Goal: Check status: Check status

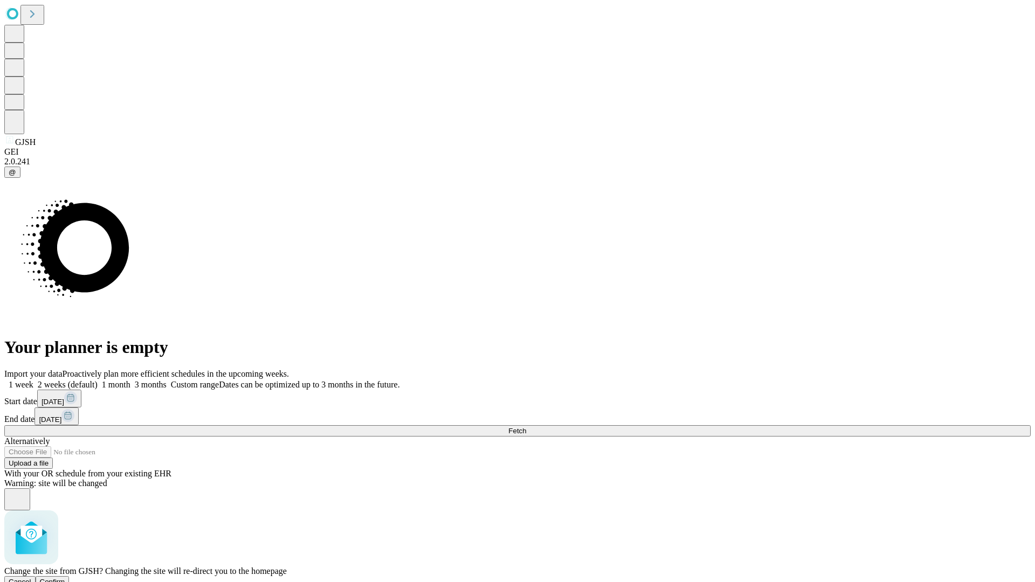
click at [65, 578] on span "Confirm" at bounding box center [52, 582] width 25 height 8
click at [33, 380] on label "1 week" at bounding box center [18, 384] width 29 height 9
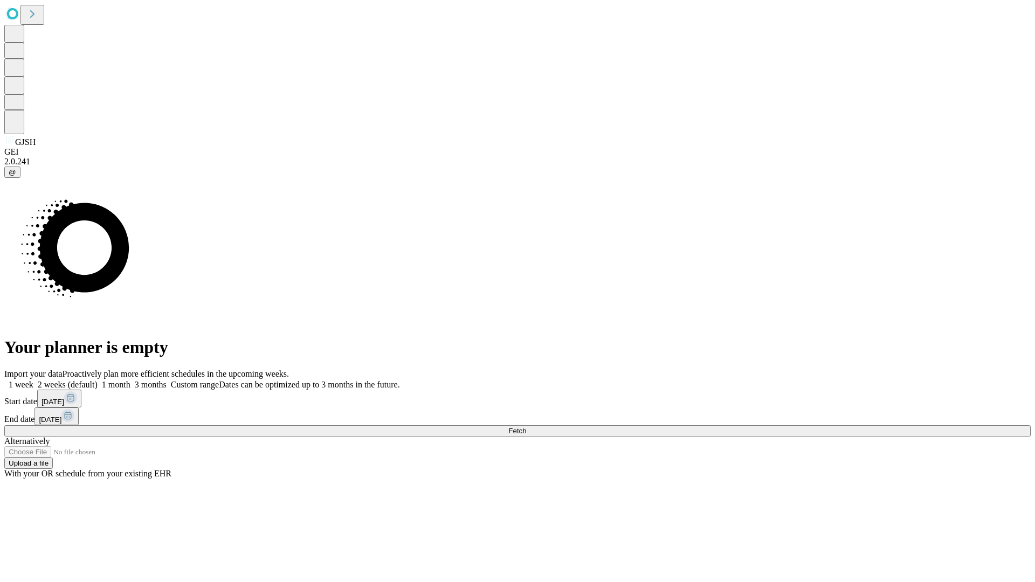
click at [526, 427] on span "Fetch" at bounding box center [518, 431] width 18 height 8
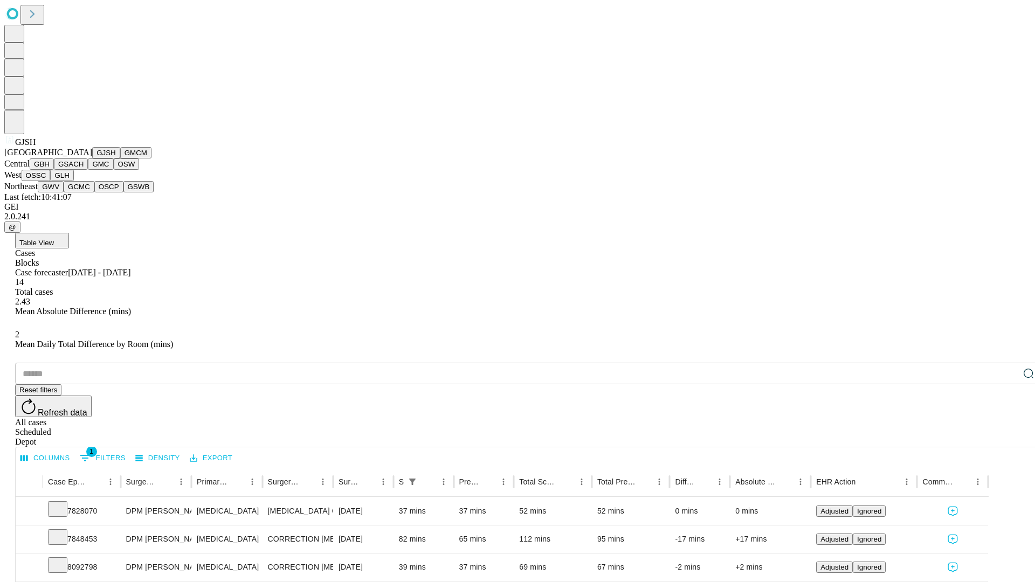
click at [120, 159] on button "GMCM" at bounding box center [135, 152] width 31 height 11
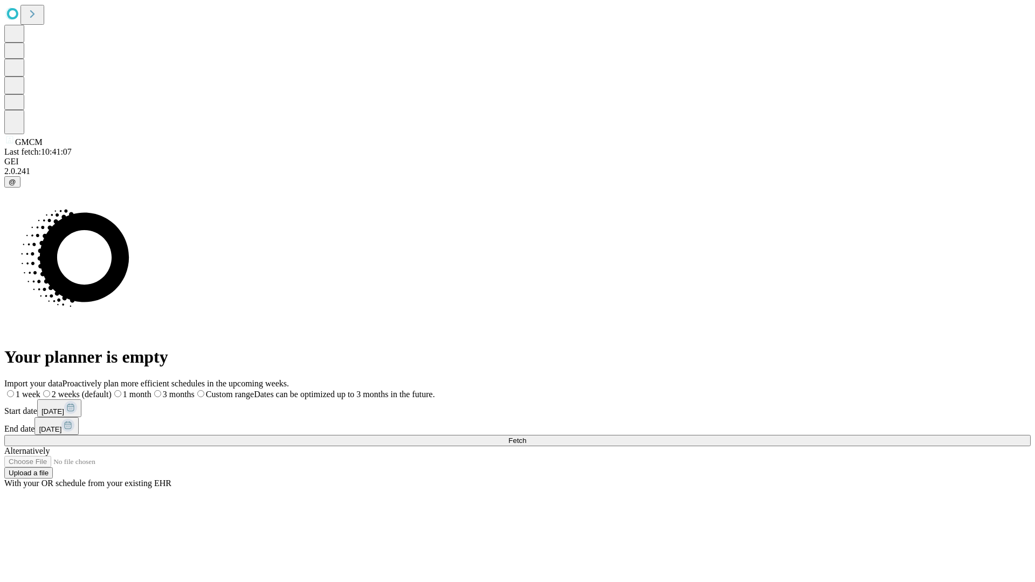
click at [40, 390] on label "1 week" at bounding box center [22, 394] width 36 height 9
click at [526, 437] on span "Fetch" at bounding box center [518, 441] width 18 height 8
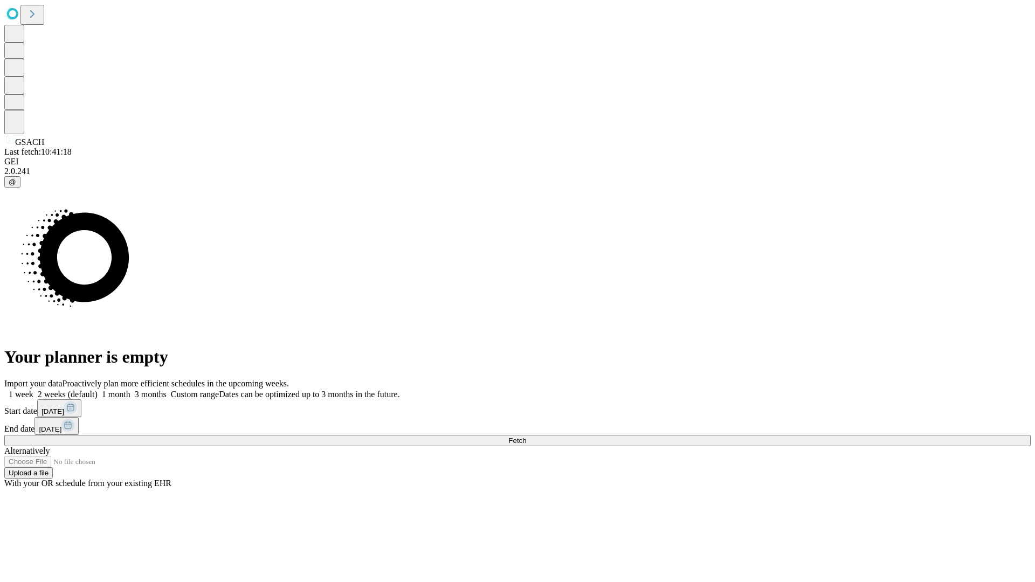
click at [33, 390] on label "1 week" at bounding box center [18, 394] width 29 height 9
click at [526, 437] on span "Fetch" at bounding box center [518, 441] width 18 height 8
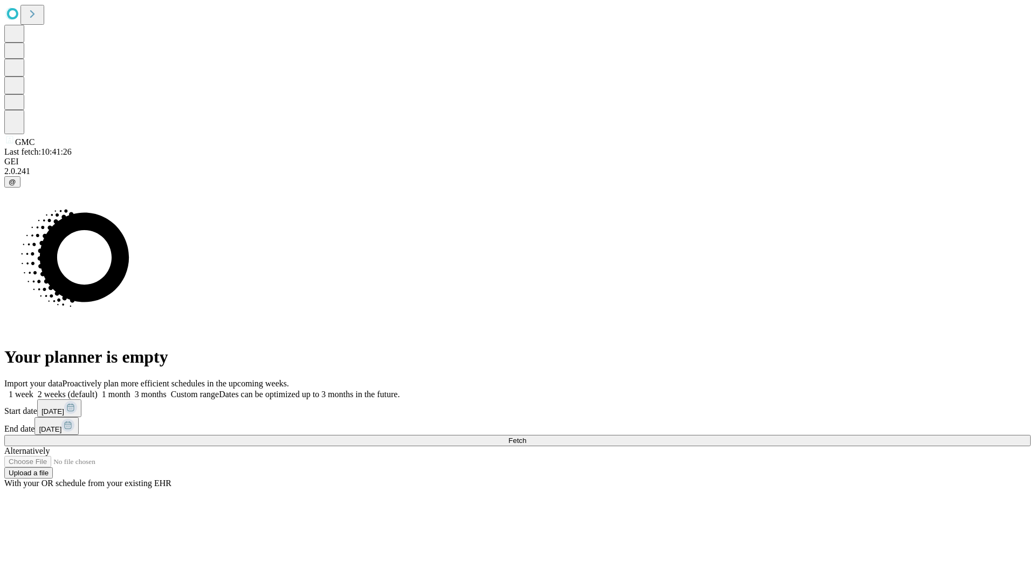
click at [33, 390] on label "1 week" at bounding box center [18, 394] width 29 height 9
click at [526, 437] on span "Fetch" at bounding box center [518, 441] width 18 height 8
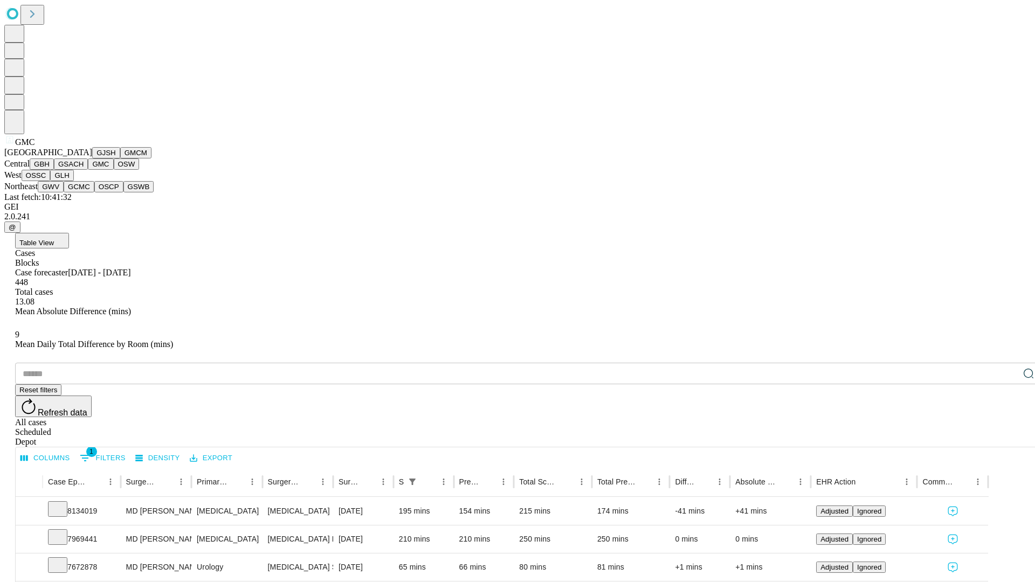
click at [114, 170] on button "OSW" at bounding box center [127, 164] width 26 height 11
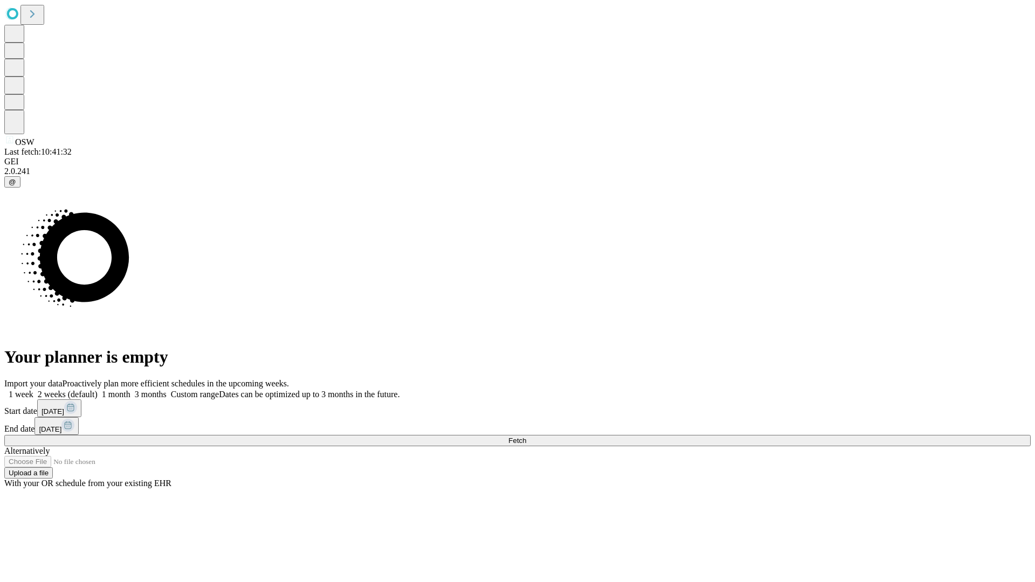
click at [526, 437] on span "Fetch" at bounding box center [518, 441] width 18 height 8
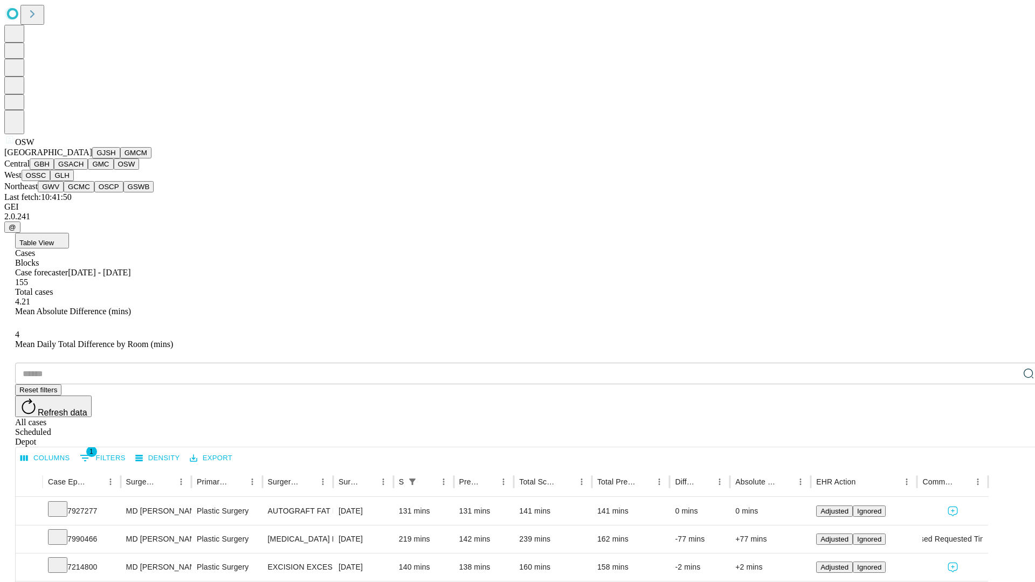
click at [51, 181] on button "OSSC" at bounding box center [36, 175] width 29 height 11
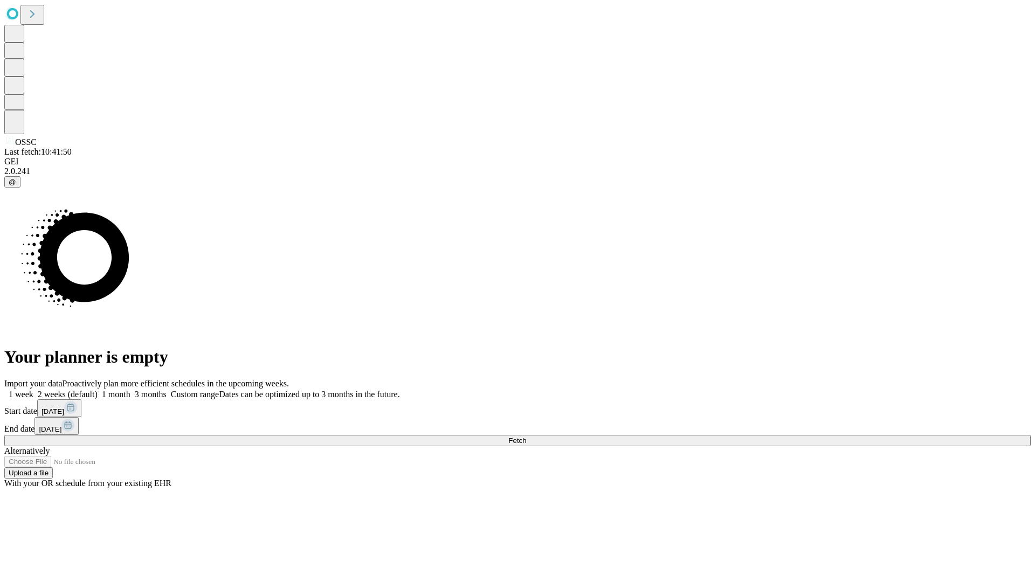
click at [33, 390] on label "1 week" at bounding box center [18, 394] width 29 height 9
click at [526, 437] on span "Fetch" at bounding box center [518, 441] width 18 height 8
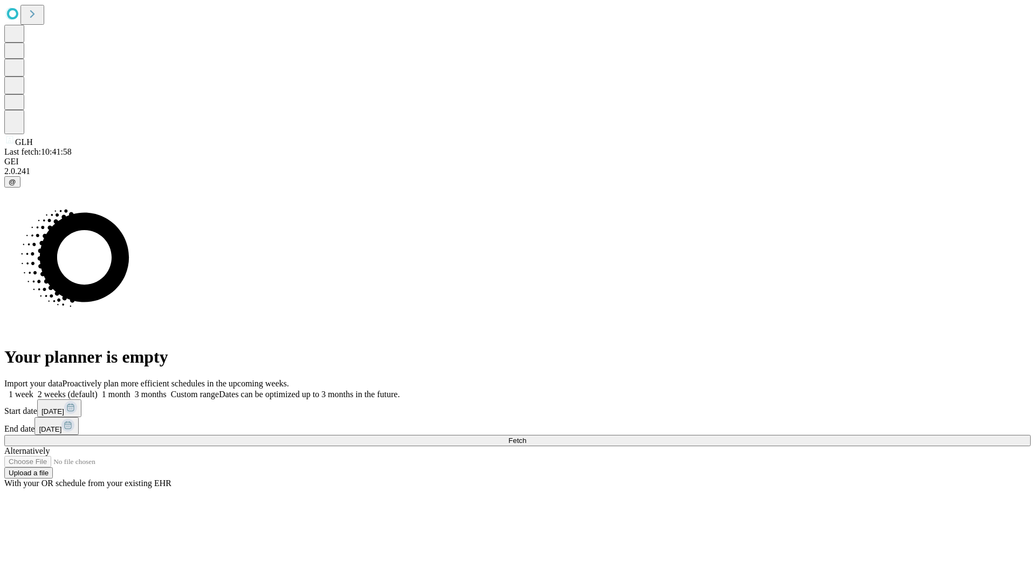
click at [526, 437] on span "Fetch" at bounding box center [518, 441] width 18 height 8
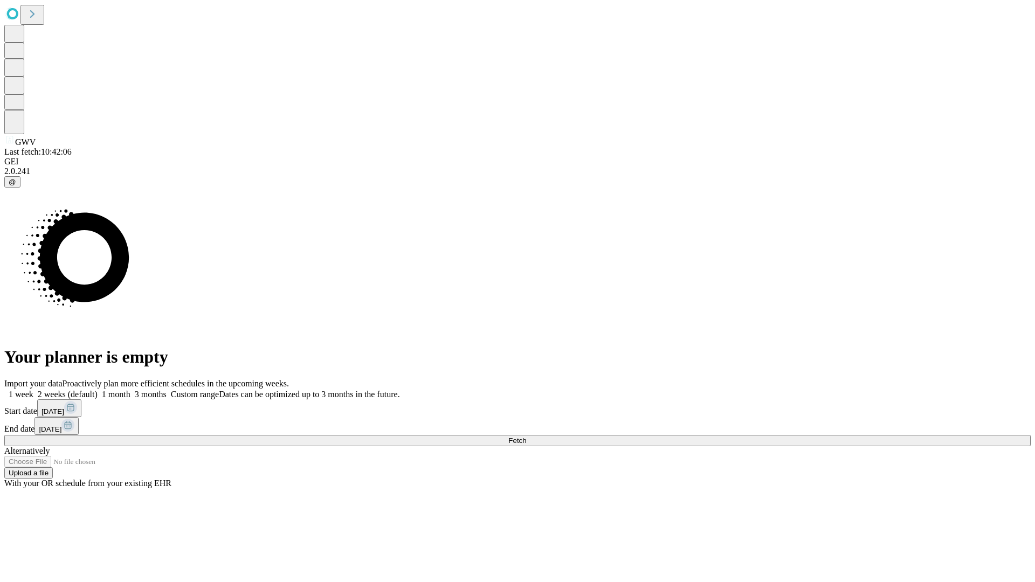
click at [33, 390] on label "1 week" at bounding box center [18, 394] width 29 height 9
click at [526, 437] on span "Fetch" at bounding box center [518, 441] width 18 height 8
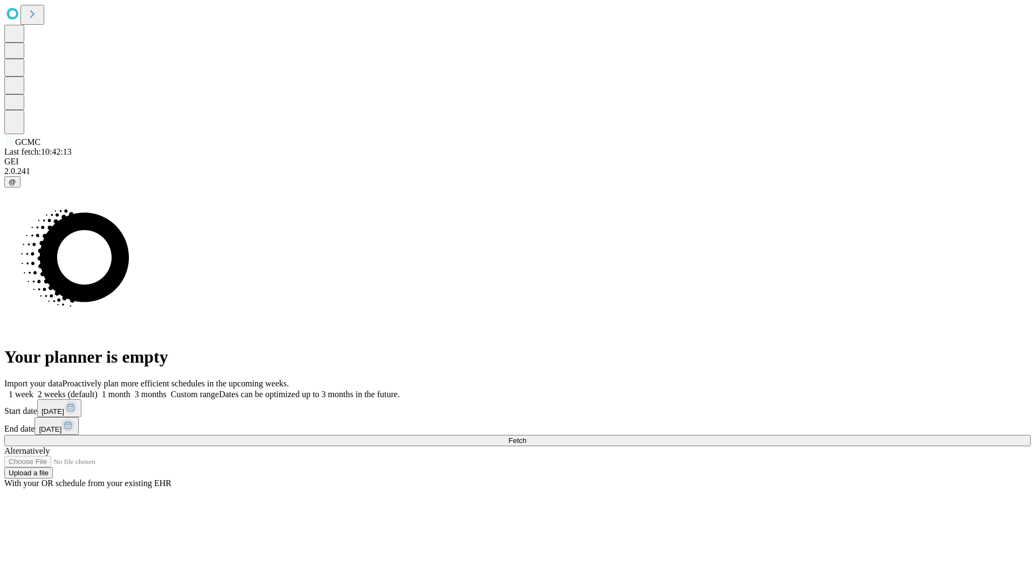
click at [33, 390] on label "1 week" at bounding box center [18, 394] width 29 height 9
click at [526, 437] on span "Fetch" at bounding box center [518, 441] width 18 height 8
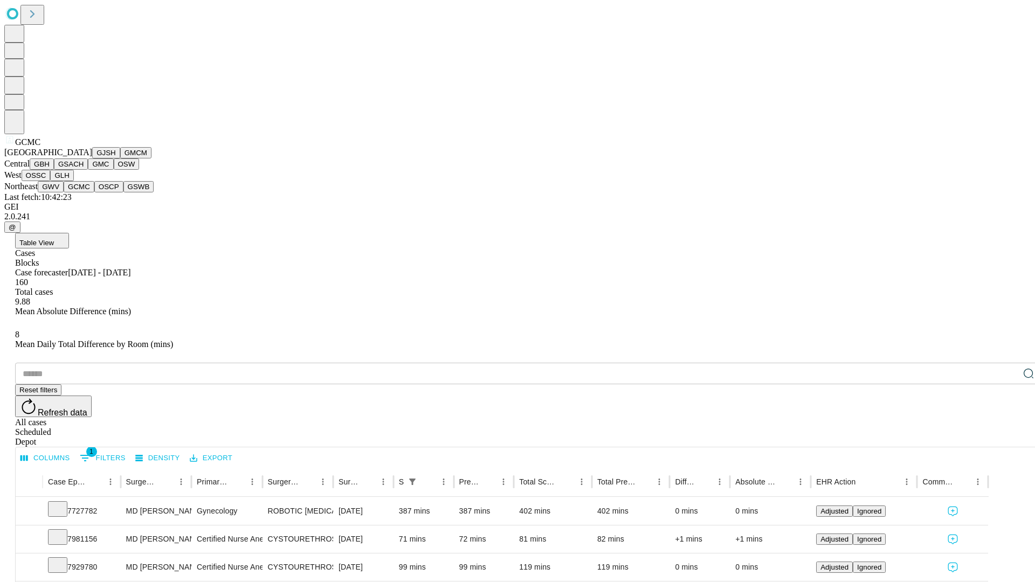
click at [94, 193] on button "OSCP" at bounding box center [108, 186] width 29 height 11
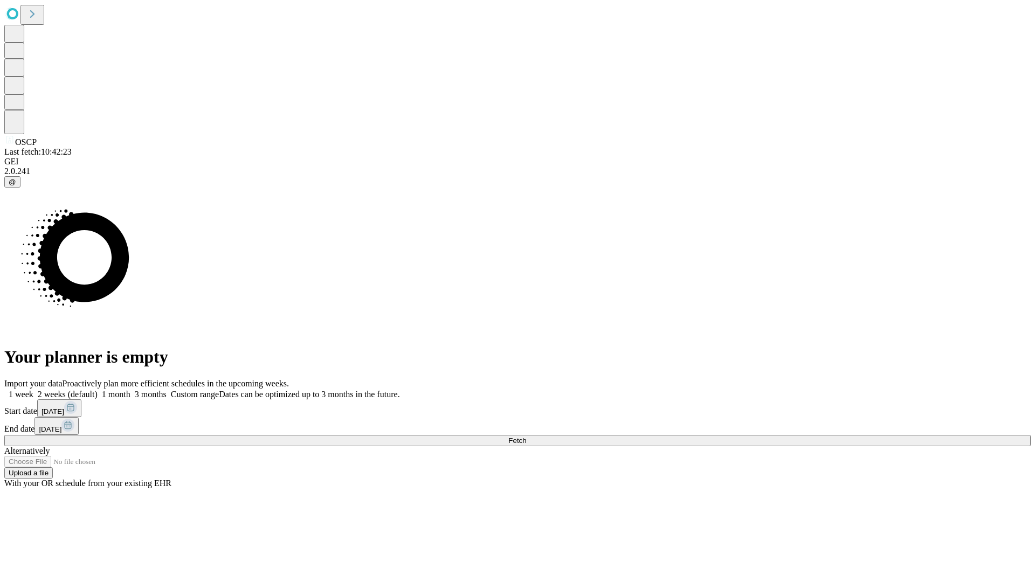
click at [33, 390] on label "1 week" at bounding box center [18, 394] width 29 height 9
click at [526, 437] on span "Fetch" at bounding box center [518, 441] width 18 height 8
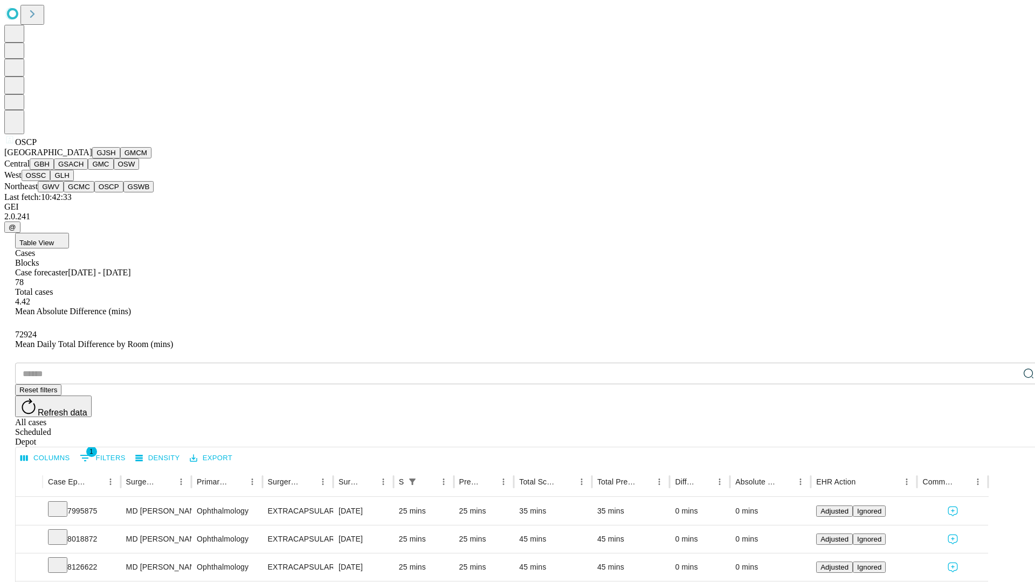
click at [123, 193] on button "GSWB" at bounding box center [138, 186] width 31 height 11
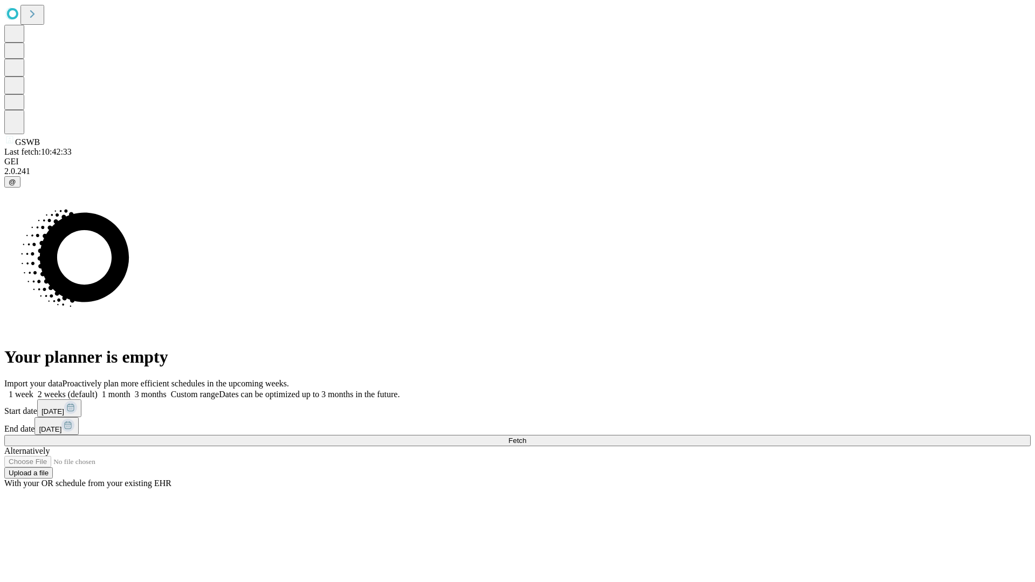
click at [33, 390] on label "1 week" at bounding box center [18, 394] width 29 height 9
click at [526, 437] on span "Fetch" at bounding box center [518, 441] width 18 height 8
